Goal: Task Accomplishment & Management: Manage account settings

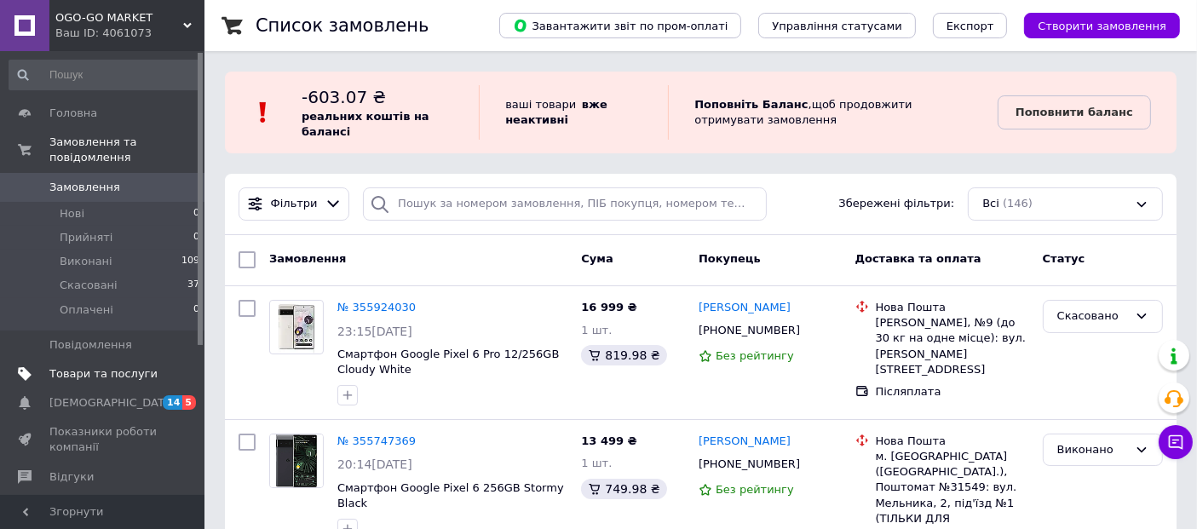
click at [72, 359] on link "Товари та послуги" at bounding box center [105, 373] width 210 height 29
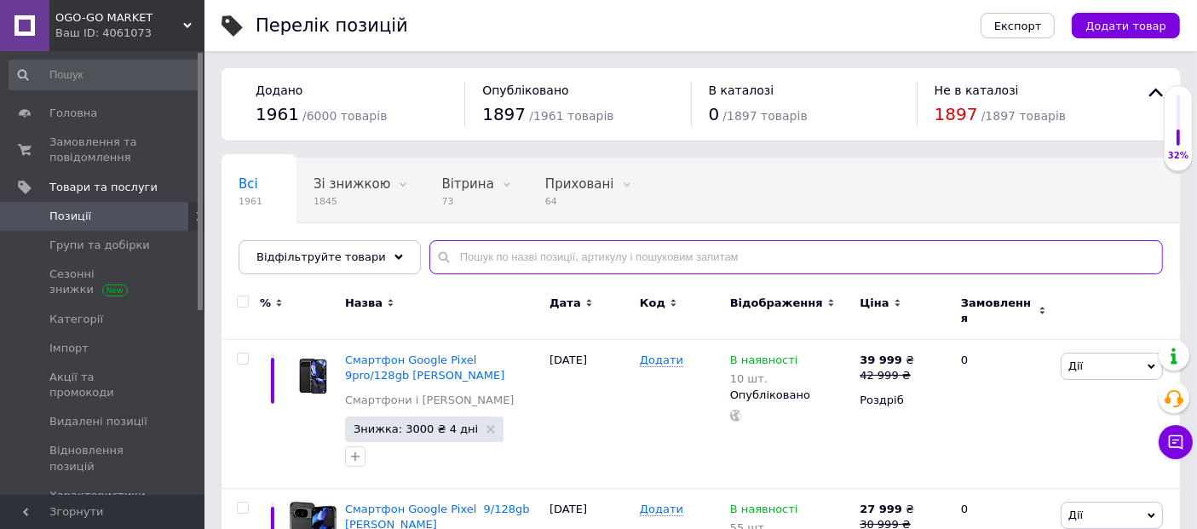
click at [560, 256] on input "text" at bounding box center [795, 257] width 733 height 34
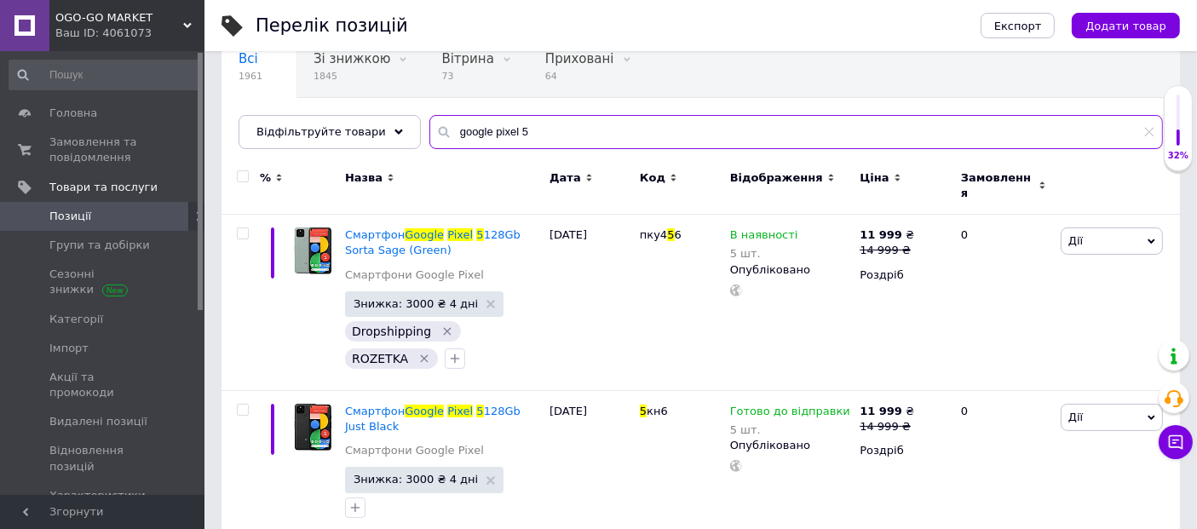
scroll to position [189, 0]
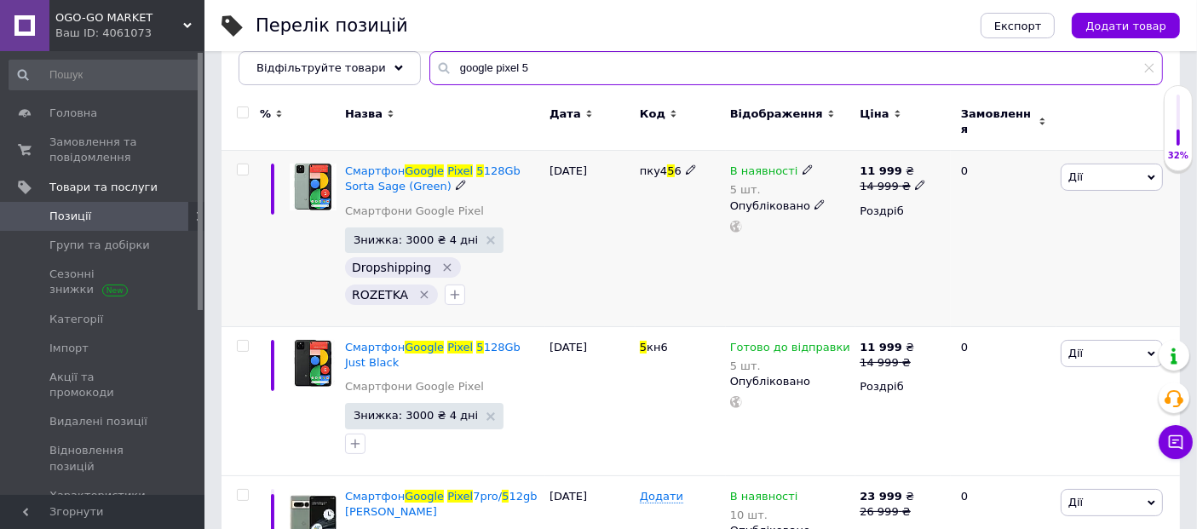
type input "google pixel 5"
click at [802, 164] on icon at bounding box center [807, 169] width 10 height 10
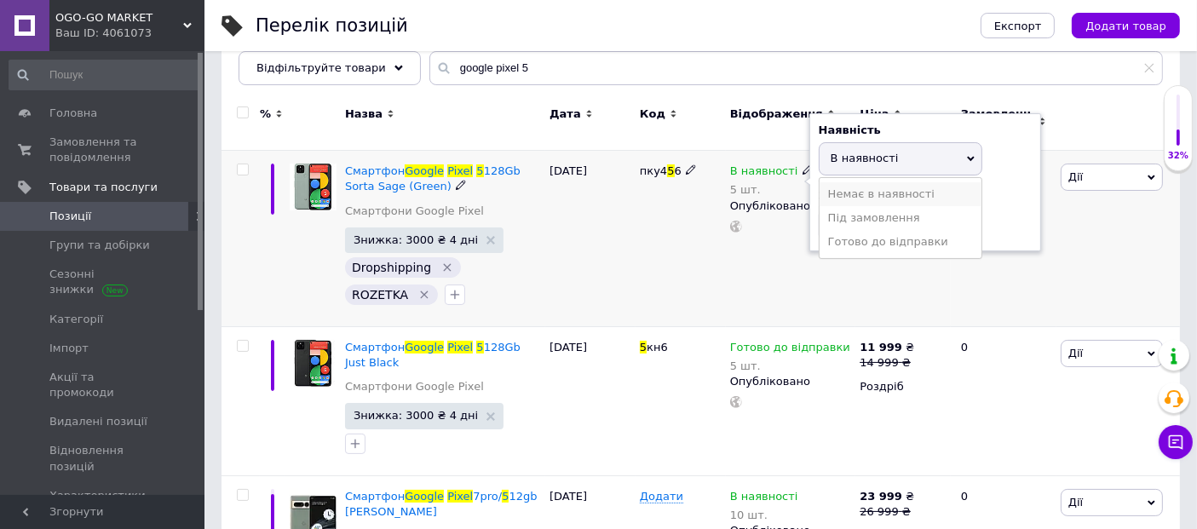
click at [849, 187] on li "Немає в наявності" at bounding box center [900, 194] width 162 height 24
click at [867, 215] on input "5" at bounding box center [883, 225] width 129 height 34
type input "0"
click at [679, 250] on div "пку4 5 6" at bounding box center [680, 239] width 90 height 176
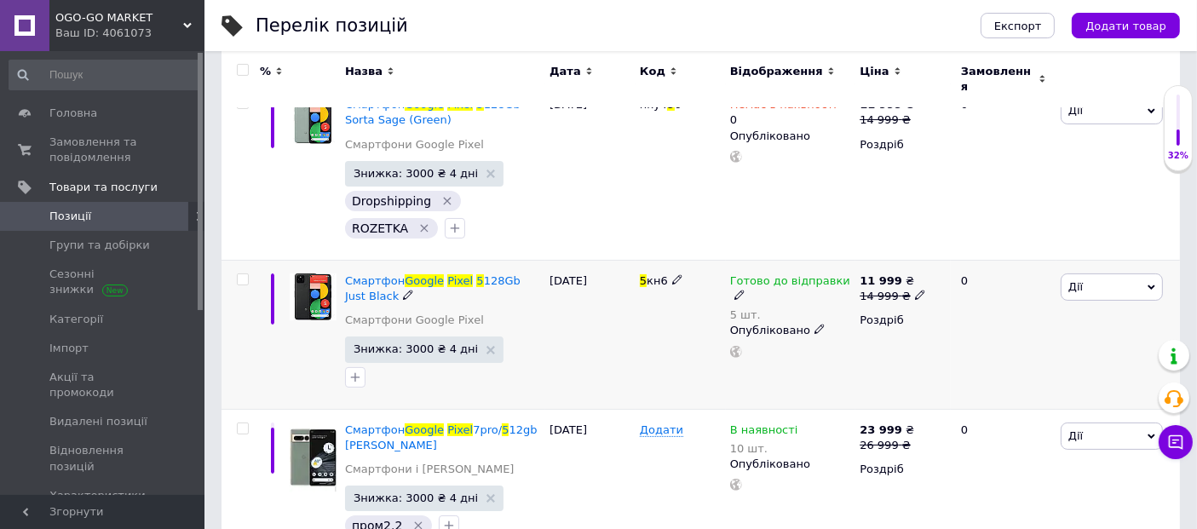
scroll to position [284, 0]
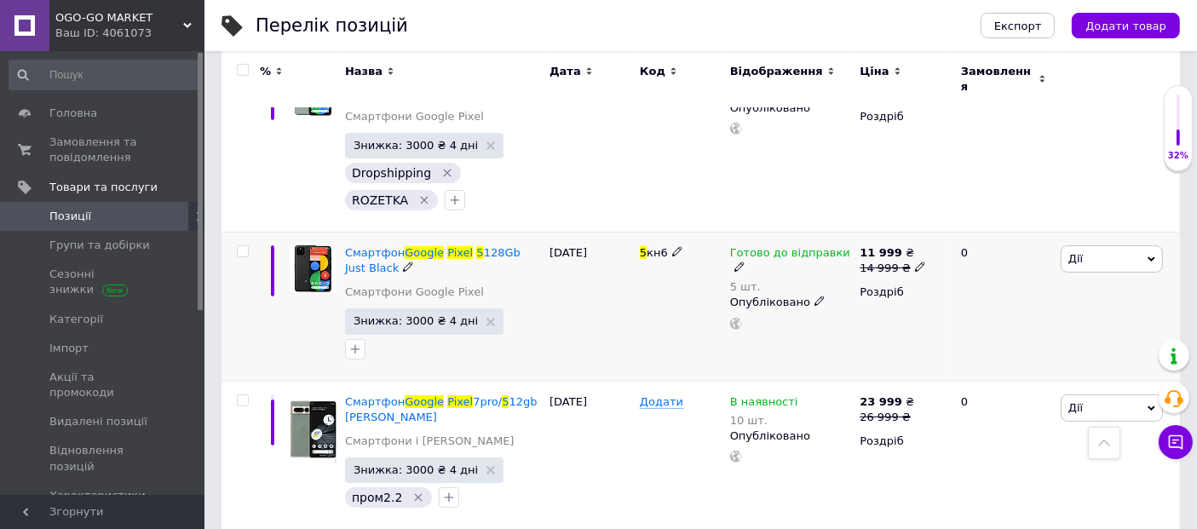
click at [744, 261] on icon at bounding box center [739, 266] width 10 height 10
click at [928, 303] on li "Немає в наявності" at bounding box center [947, 315] width 162 height 24
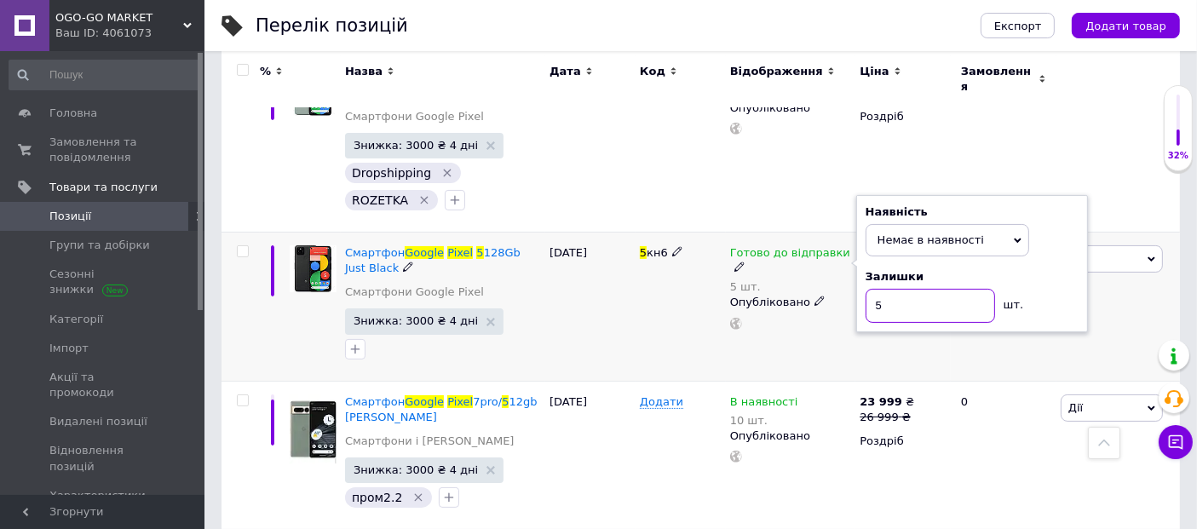
click at [912, 289] on input "5" at bounding box center [929, 306] width 129 height 34
type input "0"
click at [642, 307] on div "5 кн6" at bounding box center [680, 306] width 90 height 149
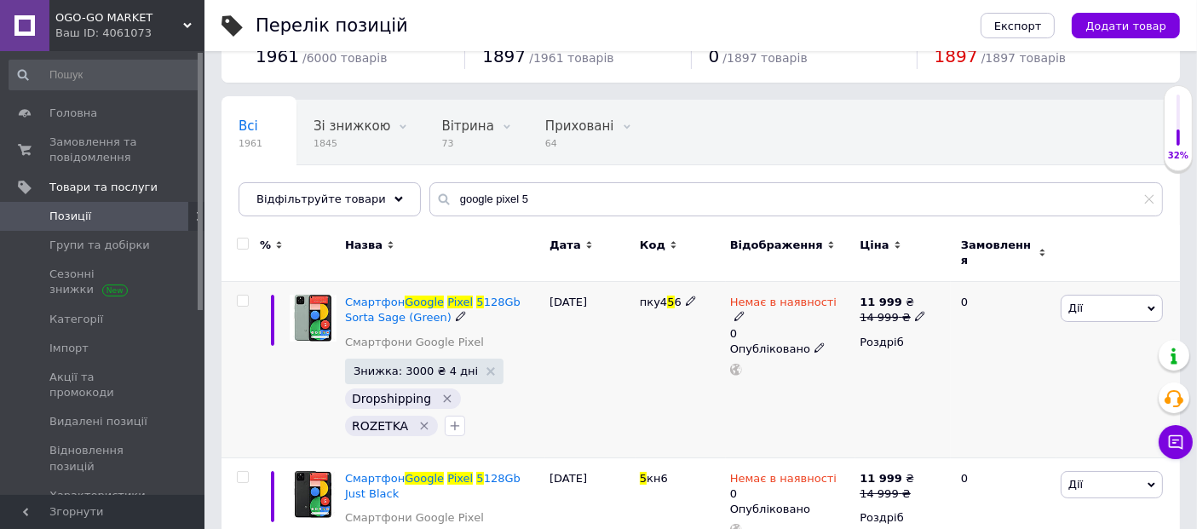
scroll to position [0, 0]
